Goal: Task Accomplishment & Management: Manage account settings

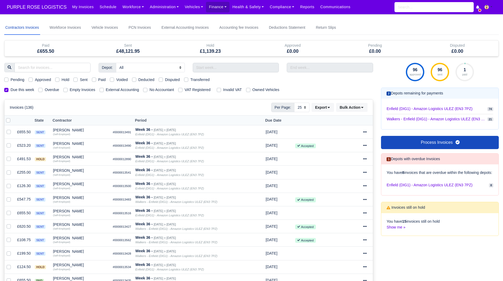
select select "25"
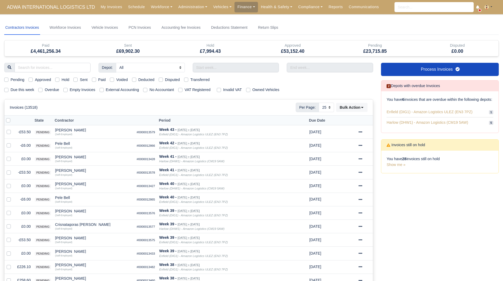
select select "25"
click at [235, 4] on link "Finance" at bounding box center [245, 7] width 23 height 10
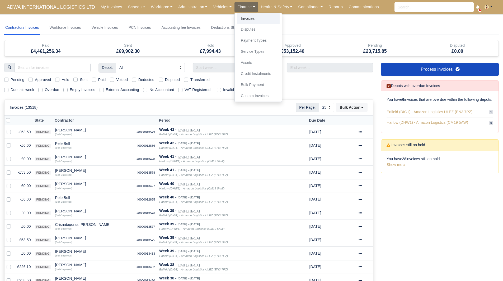
click at [239, 20] on link "Invoices" at bounding box center [258, 18] width 43 height 11
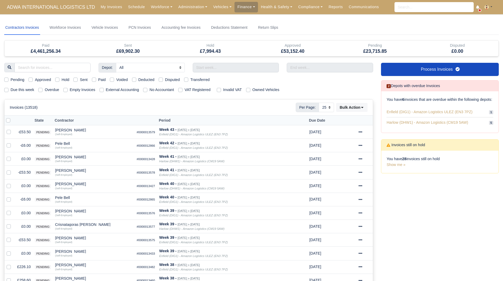
select select "25"
click at [154, 7] on link "Workforce" at bounding box center [161, 7] width 27 height 10
click at [156, 17] on link "Manpower" at bounding box center [171, 18] width 43 height 11
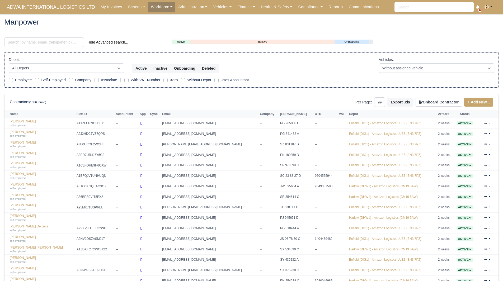
select select "25"
click at [59, 41] on input "search" at bounding box center [44, 41] width 80 height 9
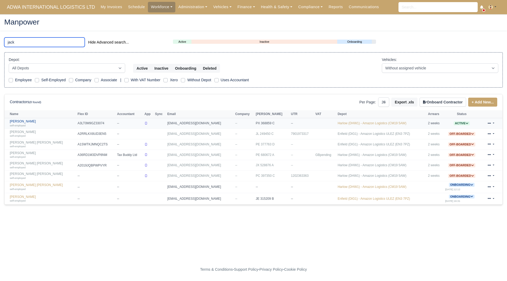
type input "jack"
click at [21, 121] on link "Jack Nicoll self-employed" at bounding box center [42, 124] width 65 height 8
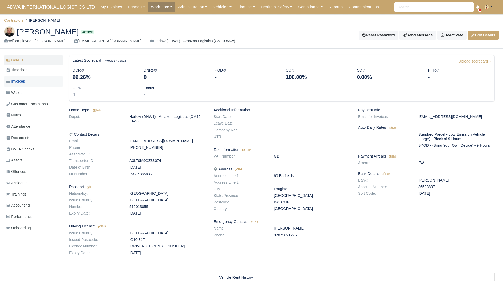
click at [29, 86] on link "Invoices" at bounding box center [33, 81] width 59 height 10
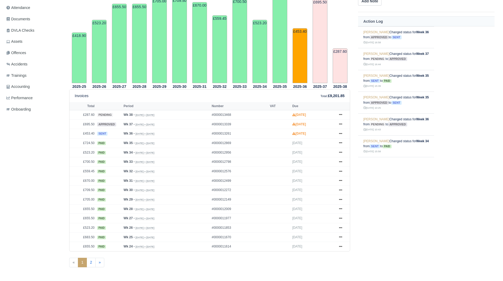
scroll to position [122, 0]
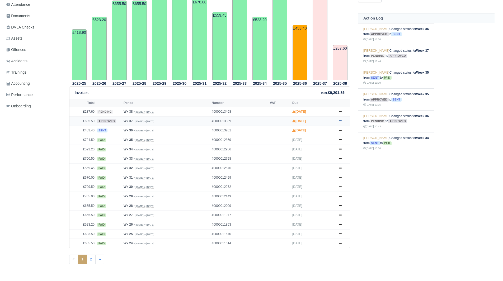
click at [340, 121] on icon at bounding box center [340, 120] width 3 height 3
click at [324, 155] on link "Hold" at bounding box center [320, 152] width 47 height 11
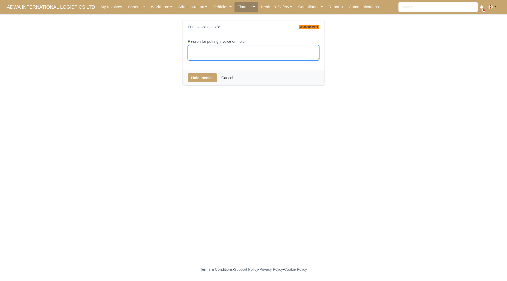
click at [264, 53] on textarea "Reason for putting invoice on hold:" at bounding box center [253, 53] width 131 height 16
type textarea "EOC"
click at [206, 84] on div "Hold Invoice Cancel" at bounding box center [253, 78] width 142 height 16
click at [206, 81] on button "Hold Invoice" at bounding box center [202, 77] width 29 height 9
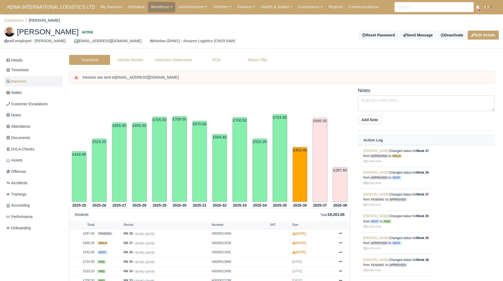
scroll to position [122, 0]
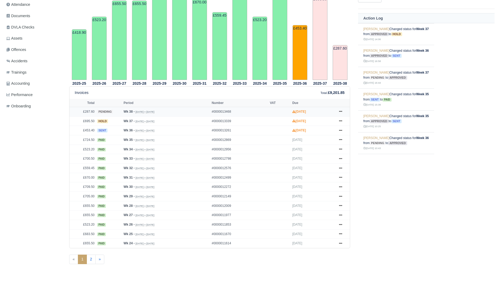
click at [167, 107] on td "Wk 38 - Sep 14, 2025 » Sep 20, 2025" at bounding box center [166, 111] width 88 height 9
click at [154, 111] on small "Sep 14, 2025 » Sep 20, 2025" at bounding box center [144, 111] width 19 height 3
click at [338, 111] on link at bounding box center [340, 111] width 8 height 7
click at [327, 142] on link "Hold" at bounding box center [320, 143] width 47 height 11
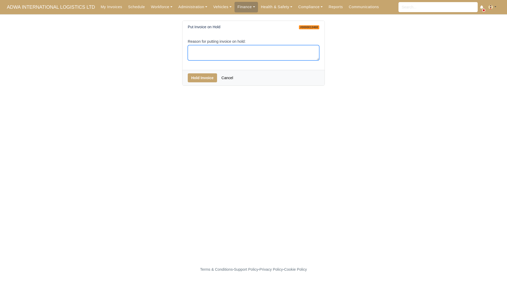
click at [253, 53] on textarea "Reason for putting invoice on hold:" at bounding box center [253, 53] width 131 height 16
type textarea "EOC"
click at [203, 76] on button "Hold Invoice" at bounding box center [202, 77] width 29 height 9
